Goal: Book appointment/travel/reservation

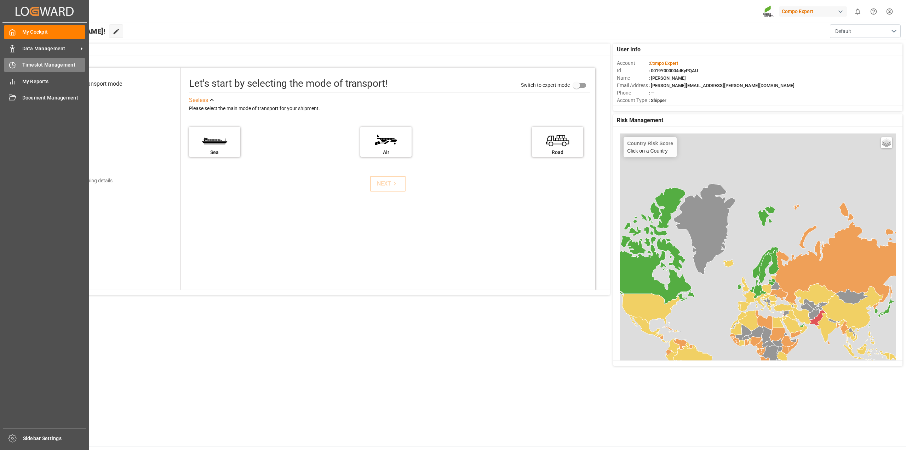
click at [31, 65] on span "Timeslot Management" at bounding box center [53, 64] width 63 height 7
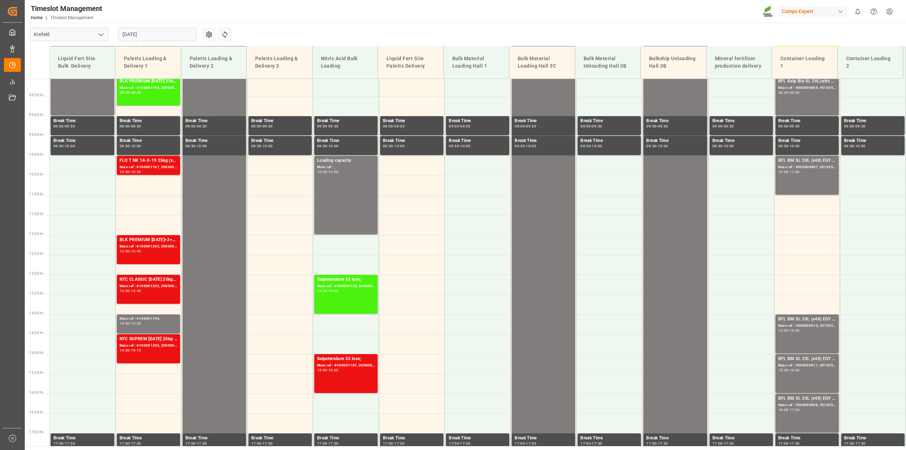
scroll to position [320, 0]
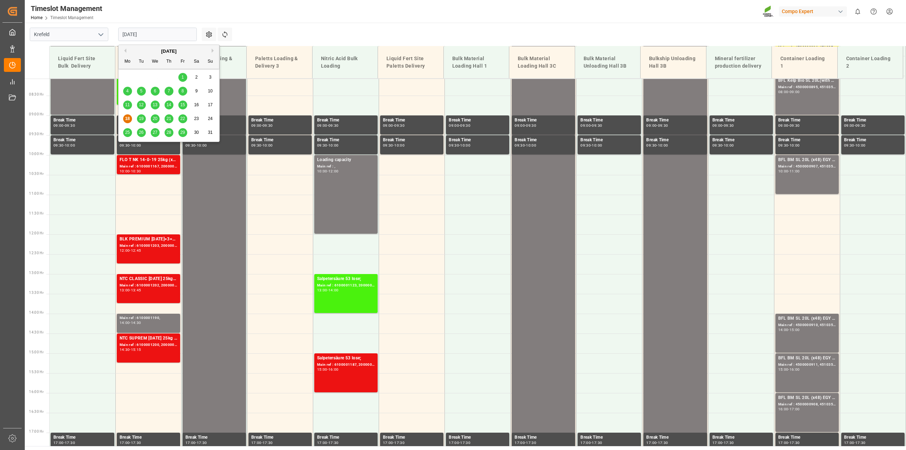
click at [191, 36] on input "[DATE]" at bounding box center [157, 34] width 79 height 13
click at [140, 117] on span "19" at bounding box center [141, 118] width 5 height 5
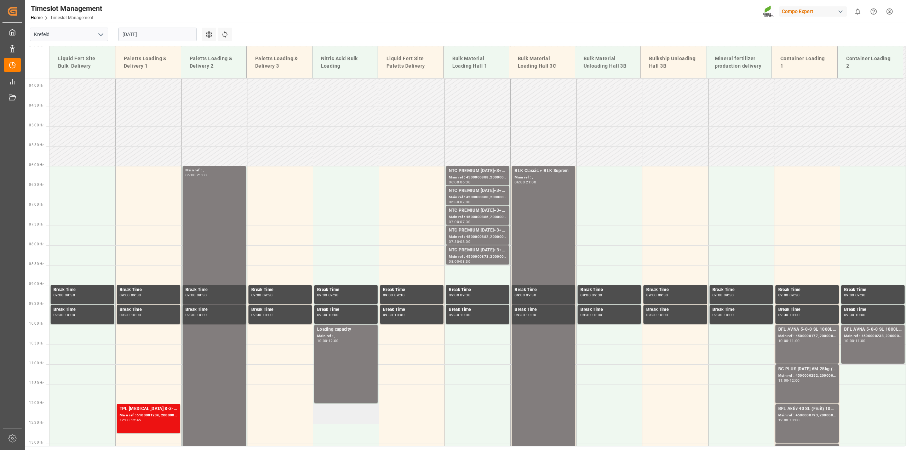
scroll to position [108, 0]
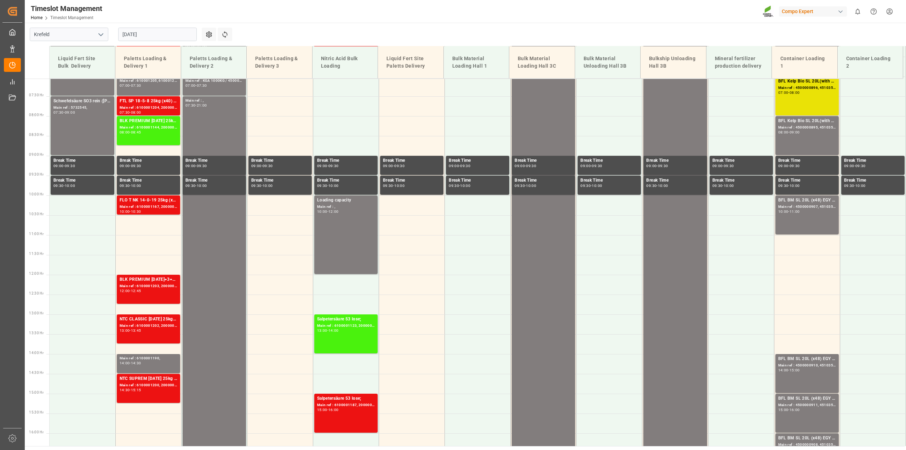
scroll to position [280, 0]
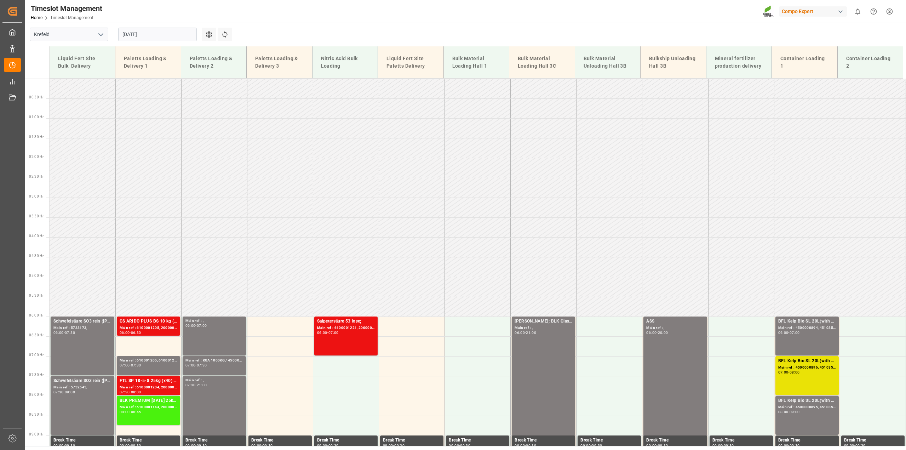
scroll to position [280, 0]
